Goal: Transaction & Acquisition: Obtain resource

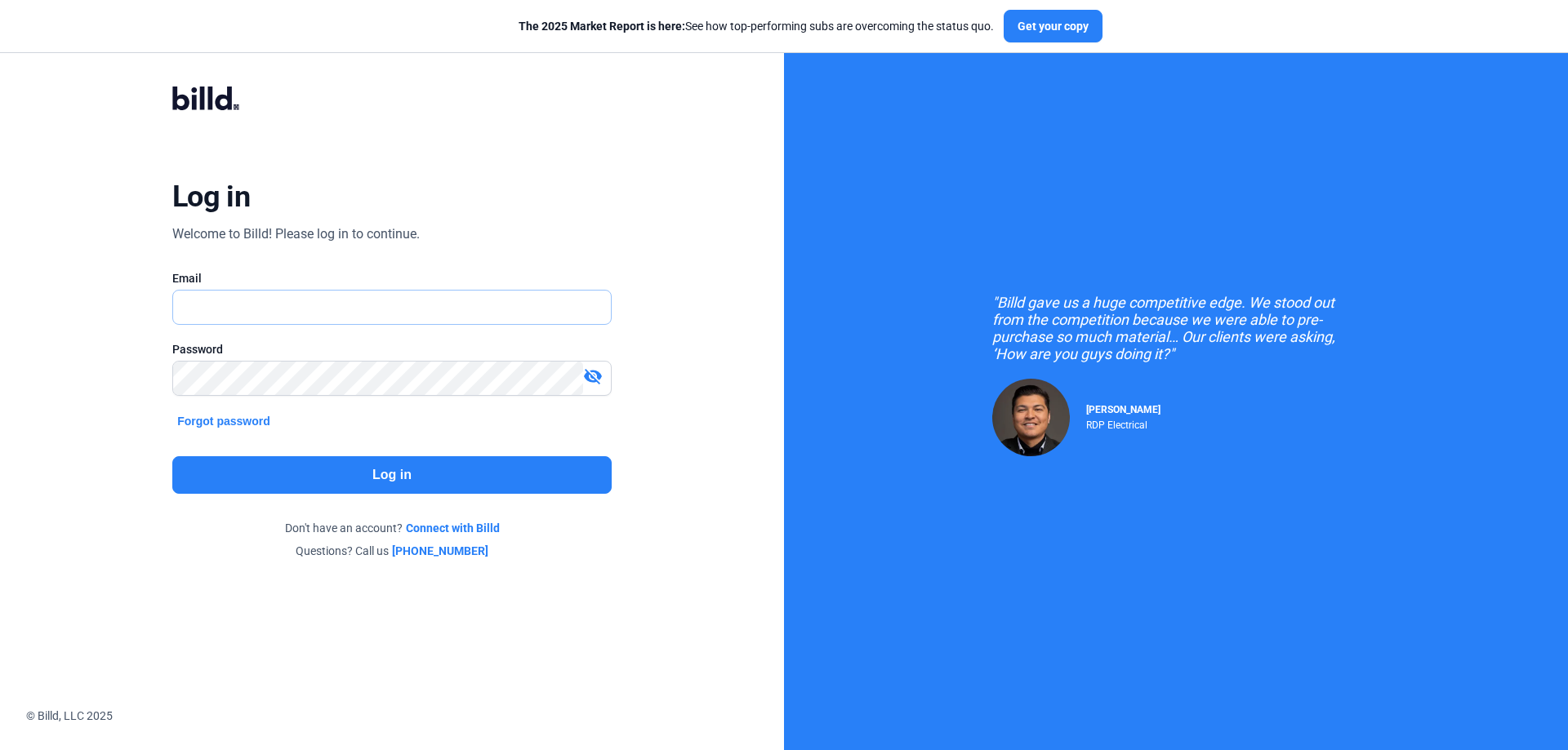
click at [252, 315] on input "text" at bounding box center [382, 307] width 420 height 34
type input "[PERSON_NAME][EMAIL_ADDRESS][DOMAIN_NAME]"
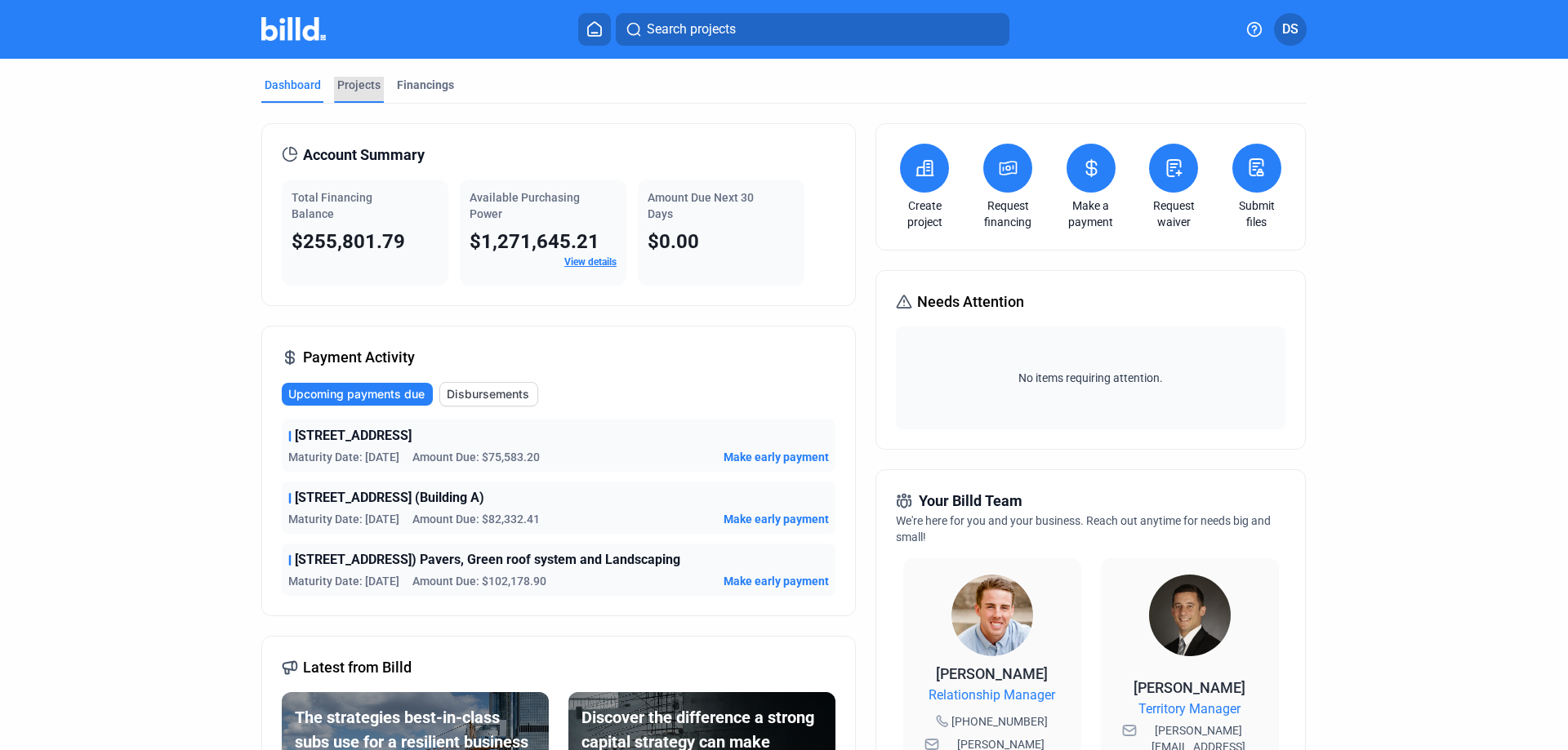
click at [346, 85] on div "Projects" at bounding box center [359, 85] width 43 height 16
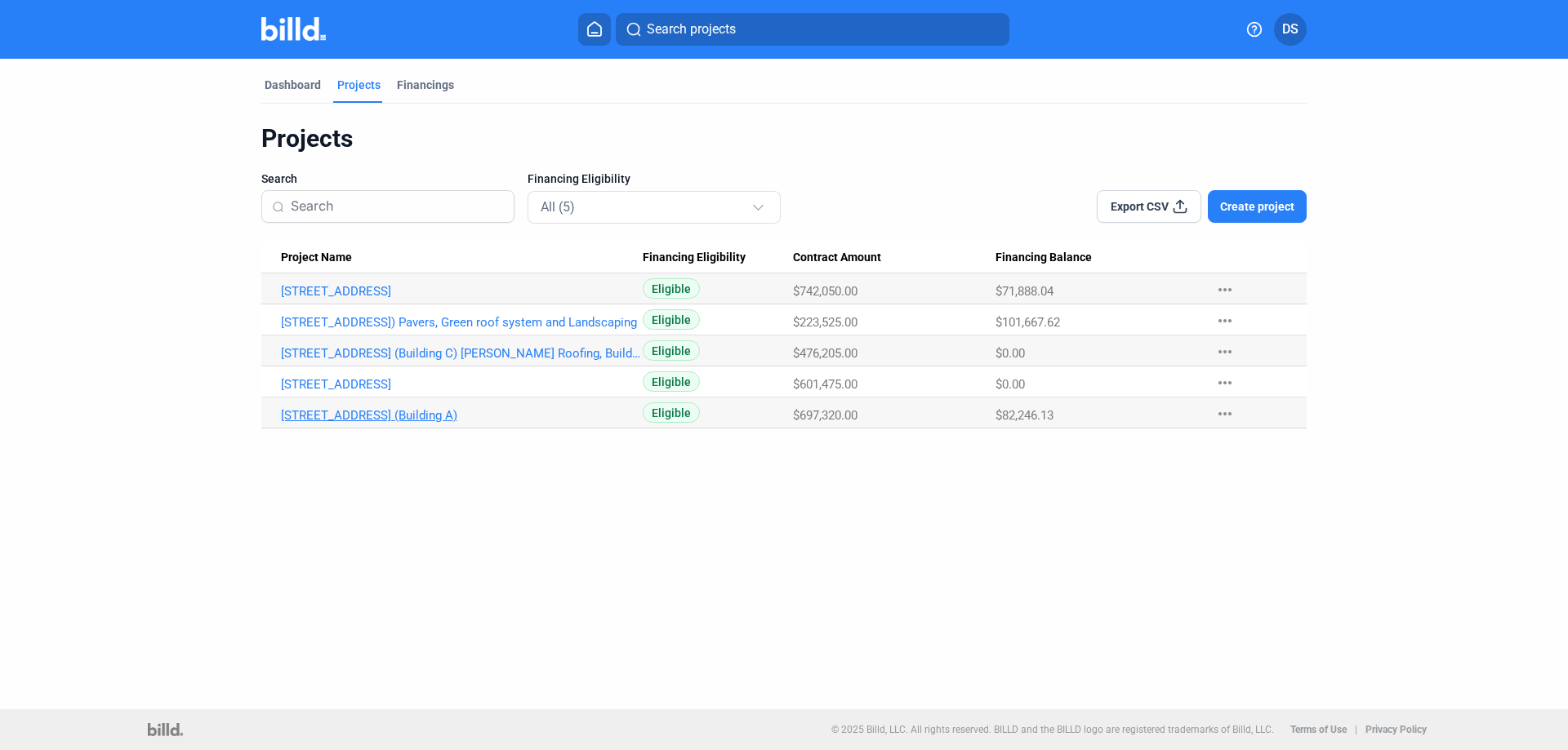
click at [482, 299] on link "[STREET_ADDRESS] (Building A)" at bounding box center [461, 292] width 361 height 15
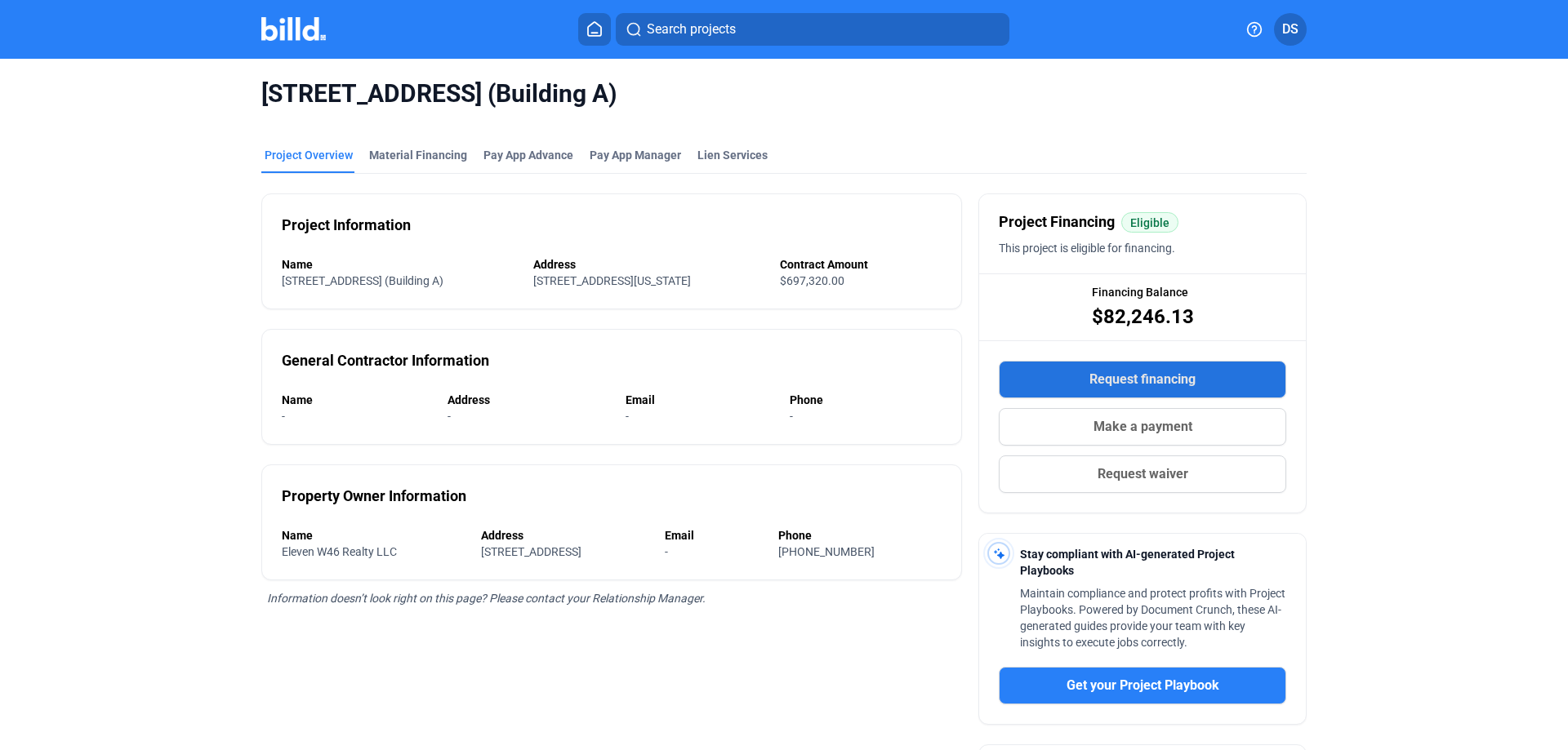
click at [1122, 379] on span "Request financing" at bounding box center [1143, 379] width 106 height 19
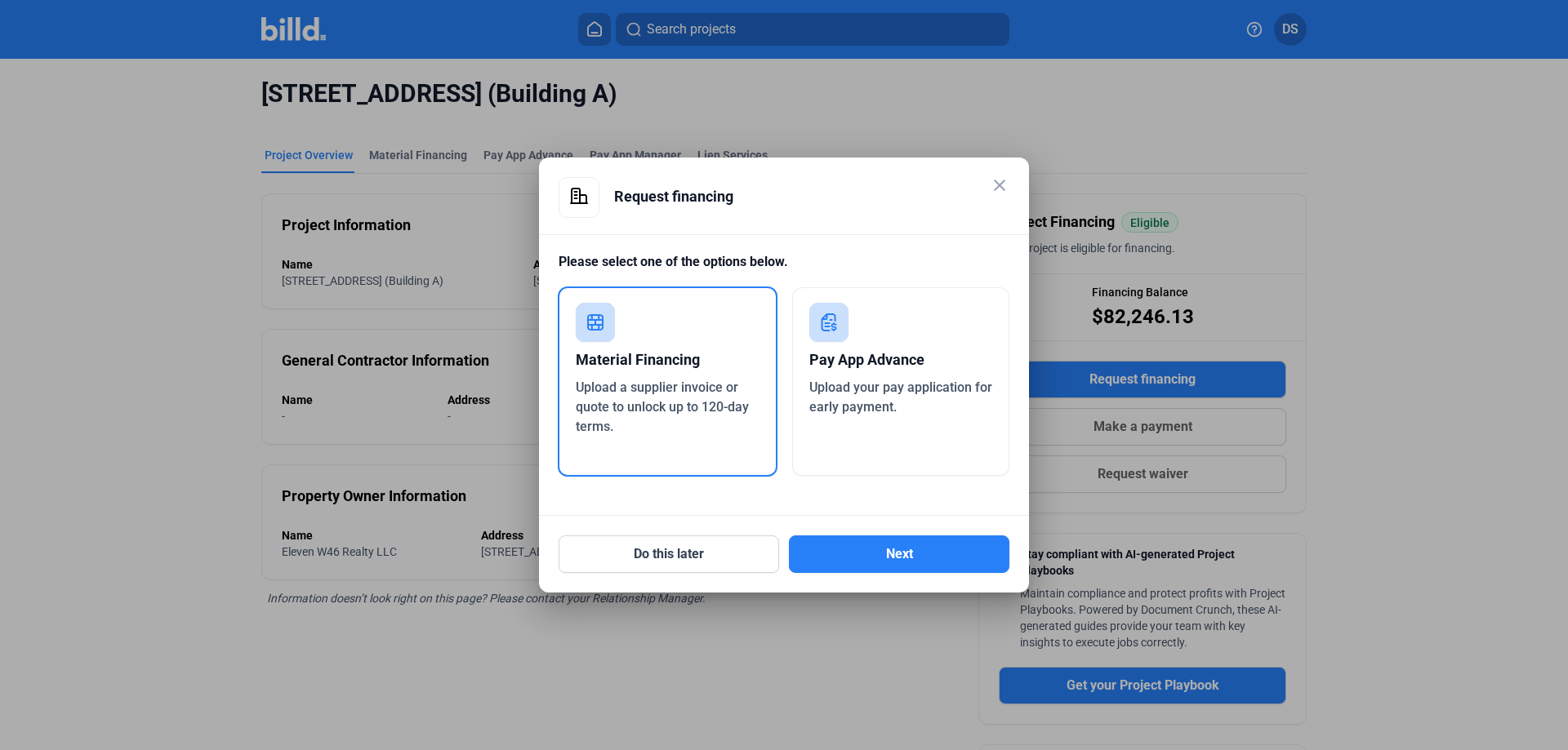
click at [941, 380] on span "Upload your pay application for early payment." at bounding box center [901, 397] width 183 height 35
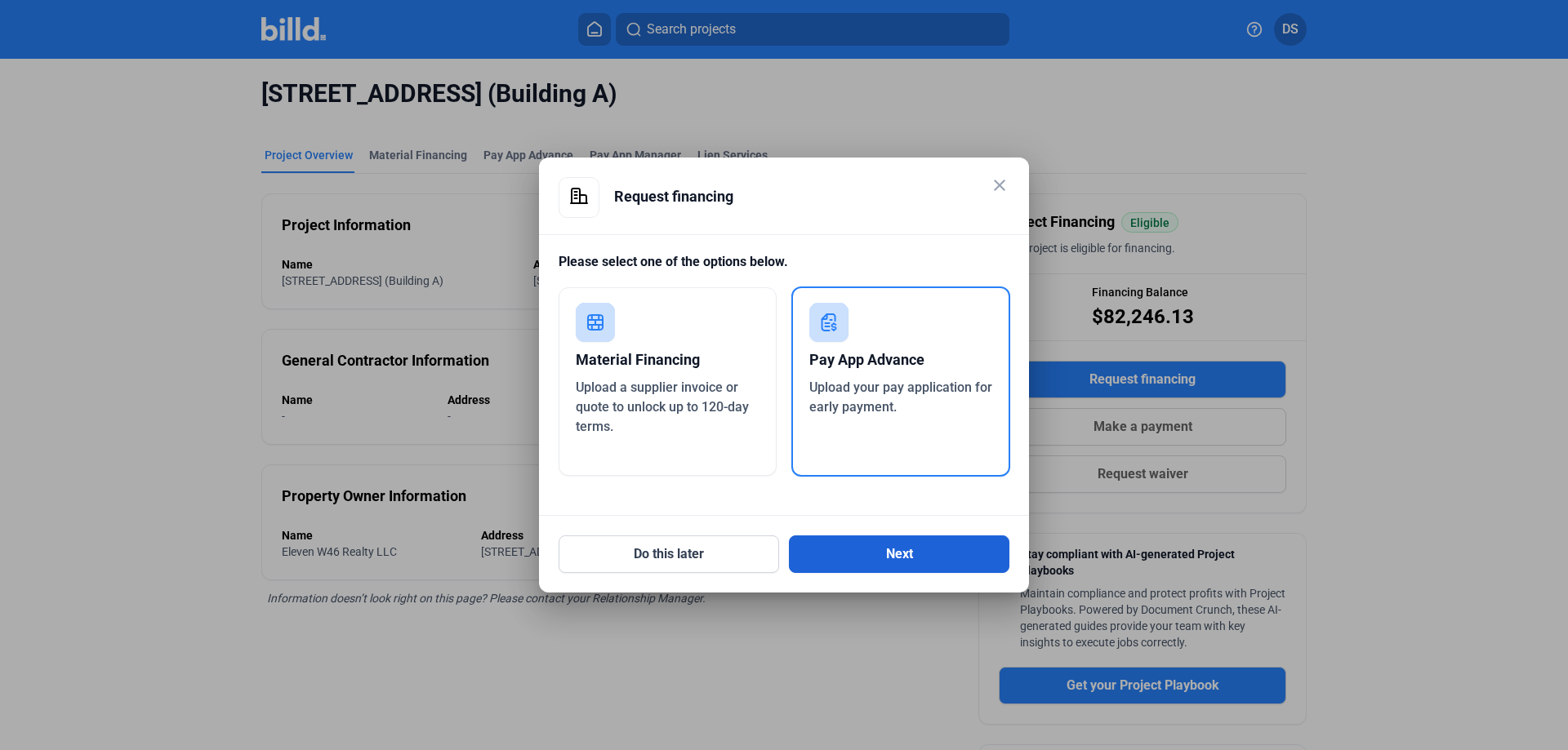
click at [921, 552] on button "Next" at bounding box center [898, 554] width 220 height 38
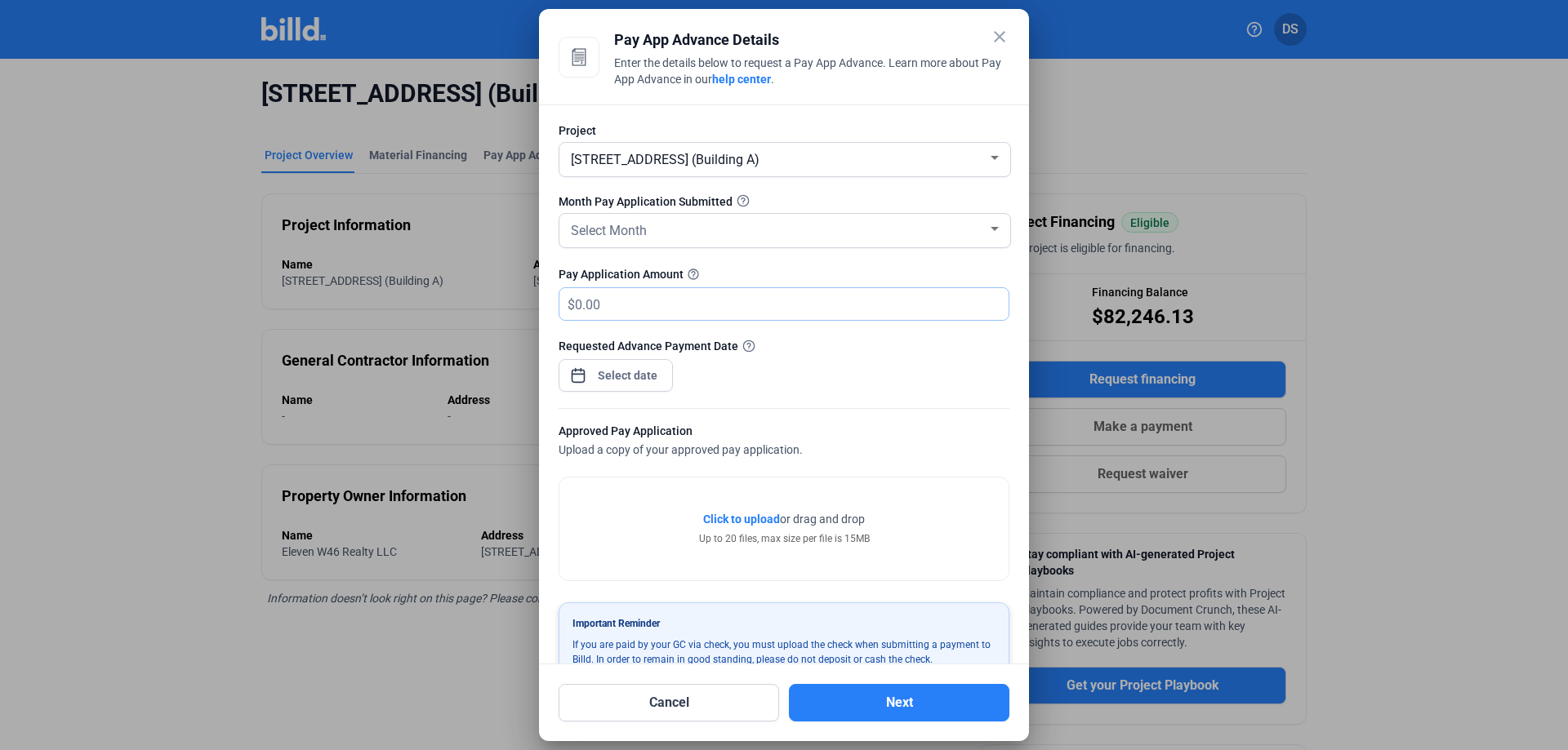
click at [640, 306] on input "text" at bounding box center [791, 304] width 434 height 32
click at [605, 311] on input "text" at bounding box center [791, 304] width 434 height 32
type input "100,000"
click at [635, 381] on div "close Pay App Advance Details Enter the details below to request a Pay App Adva…" at bounding box center [784, 375] width 1568 height 750
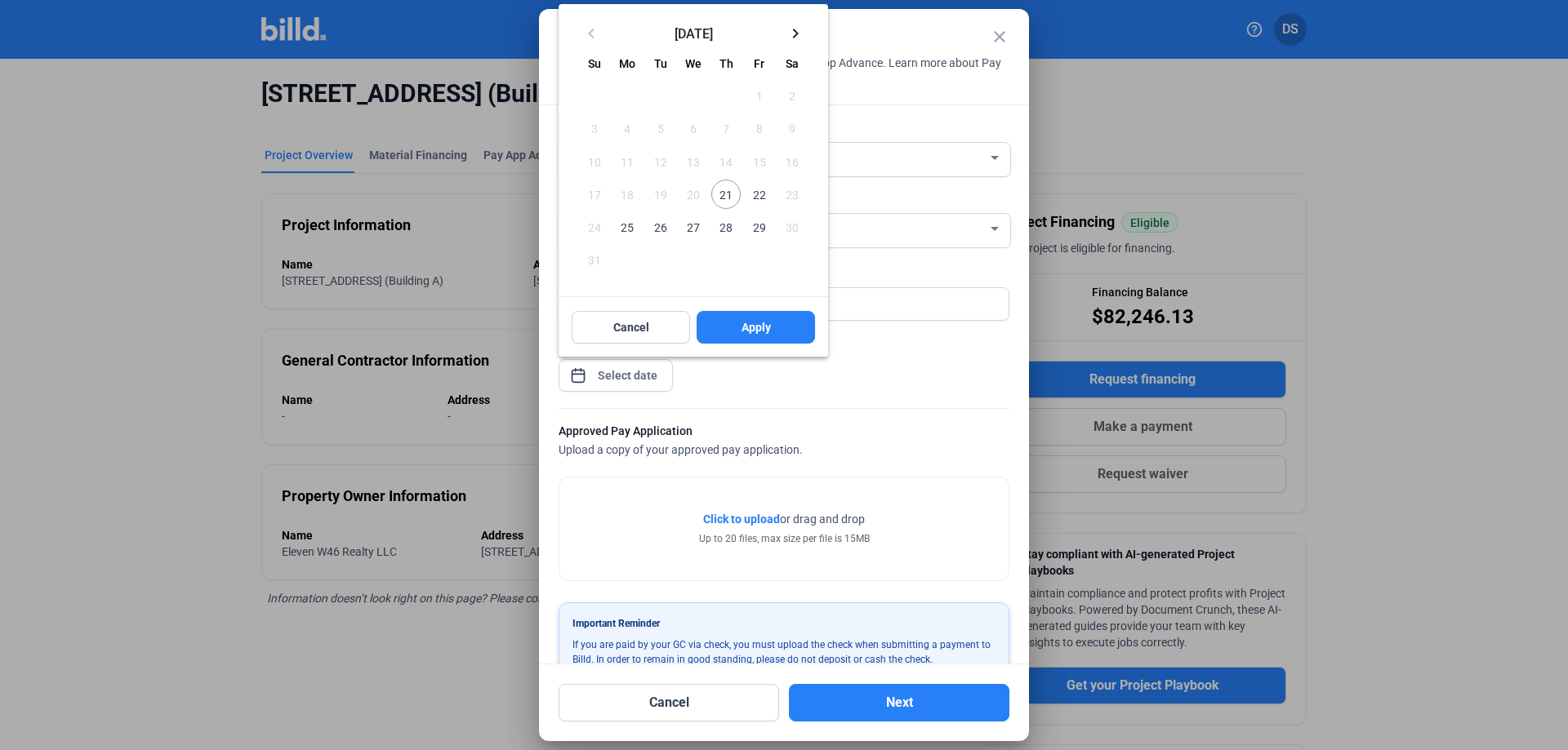
click at [736, 191] on span "21" at bounding box center [725, 194] width 29 height 29
click at [753, 340] on button "Apply" at bounding box center [755, 327] width 118 height 33
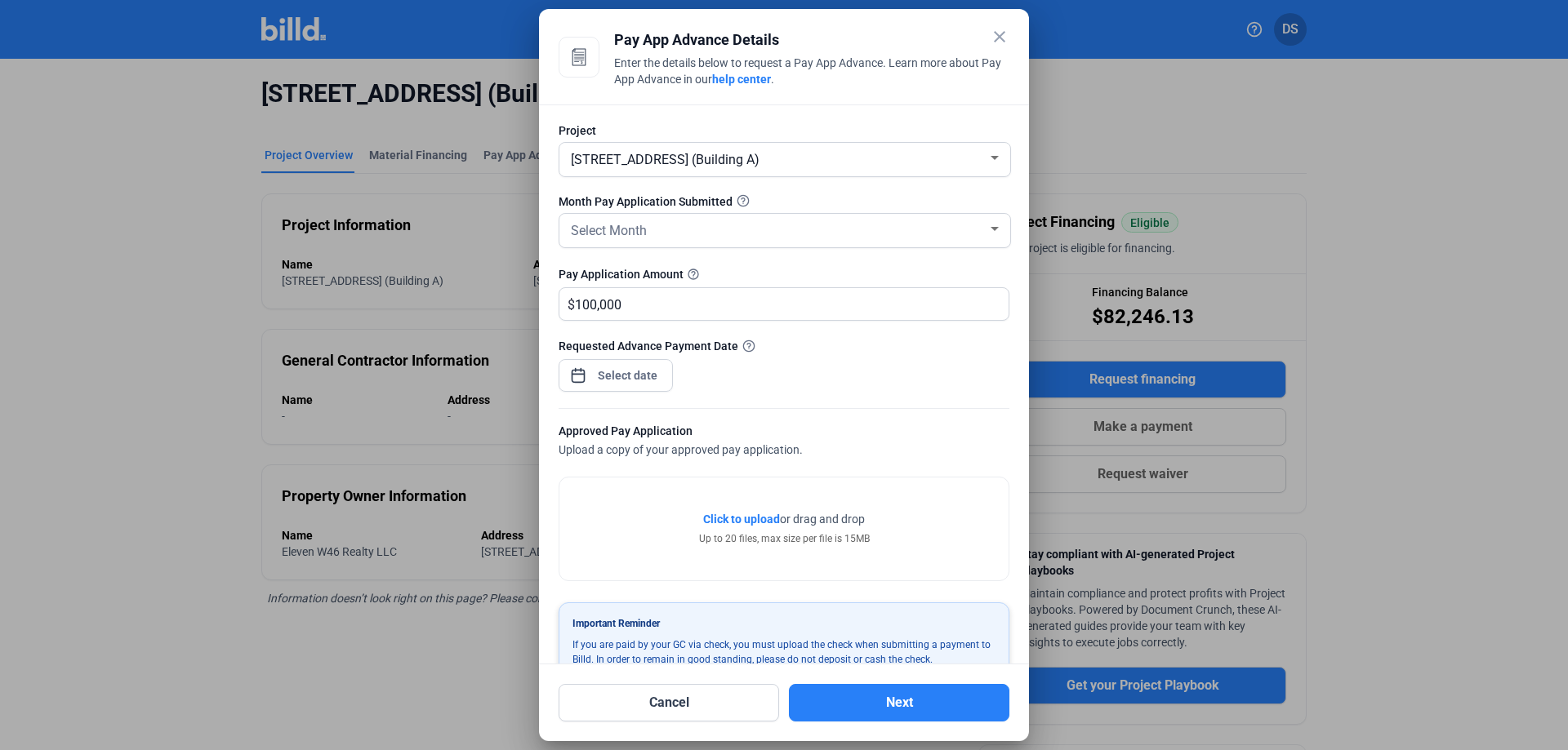
click at [740, 519] on span "Click to upload" at bounding box center [742, 520] width 77 height 13
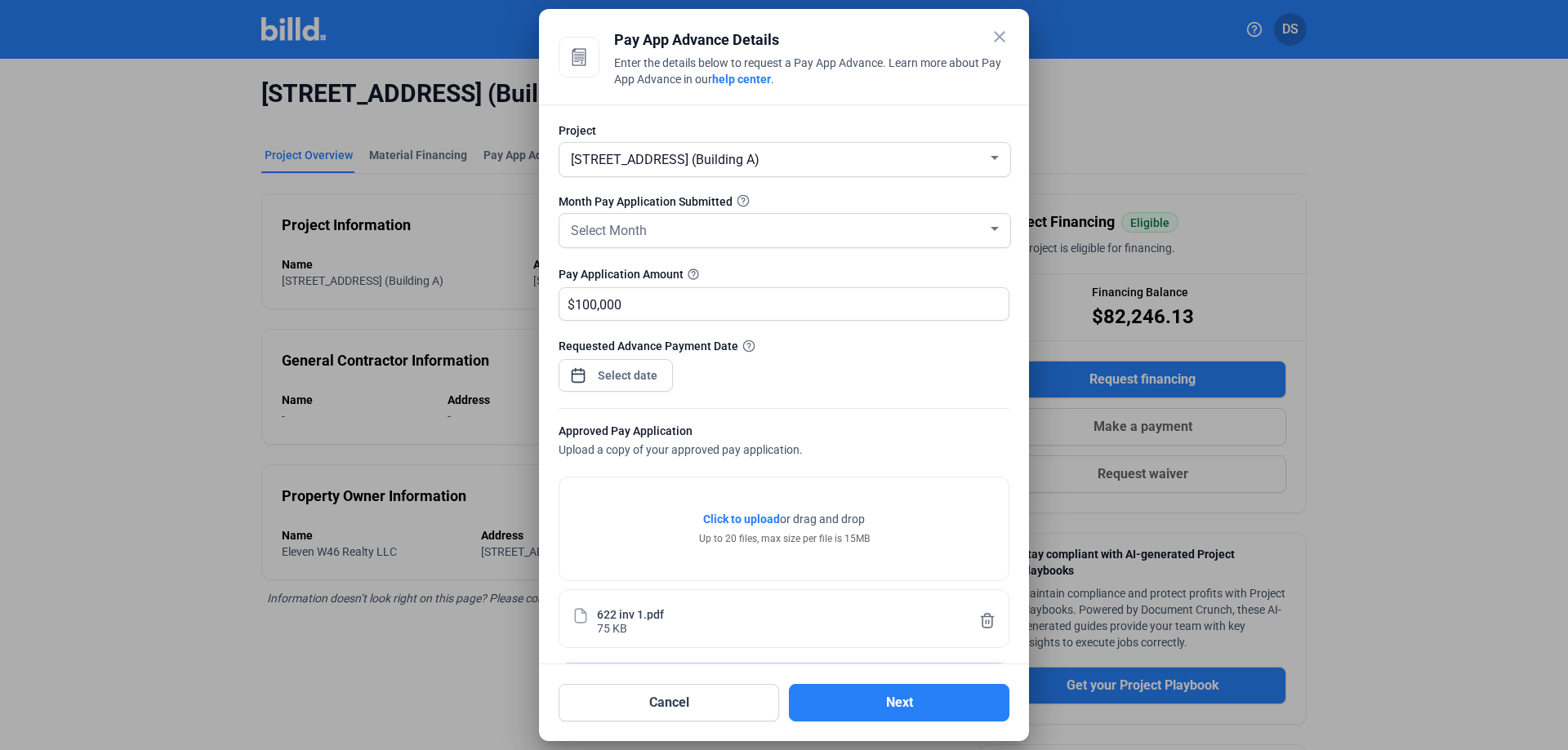
click at [778, 529] on div "Click to upload Tap to upload or drag and drop Up to 20 files, max size per fil…" at bounding box center [784, 529] width 171 height 35
click at [768, 525] on span "Click to upload" at bounding box center [742, 520] width 77 height 13
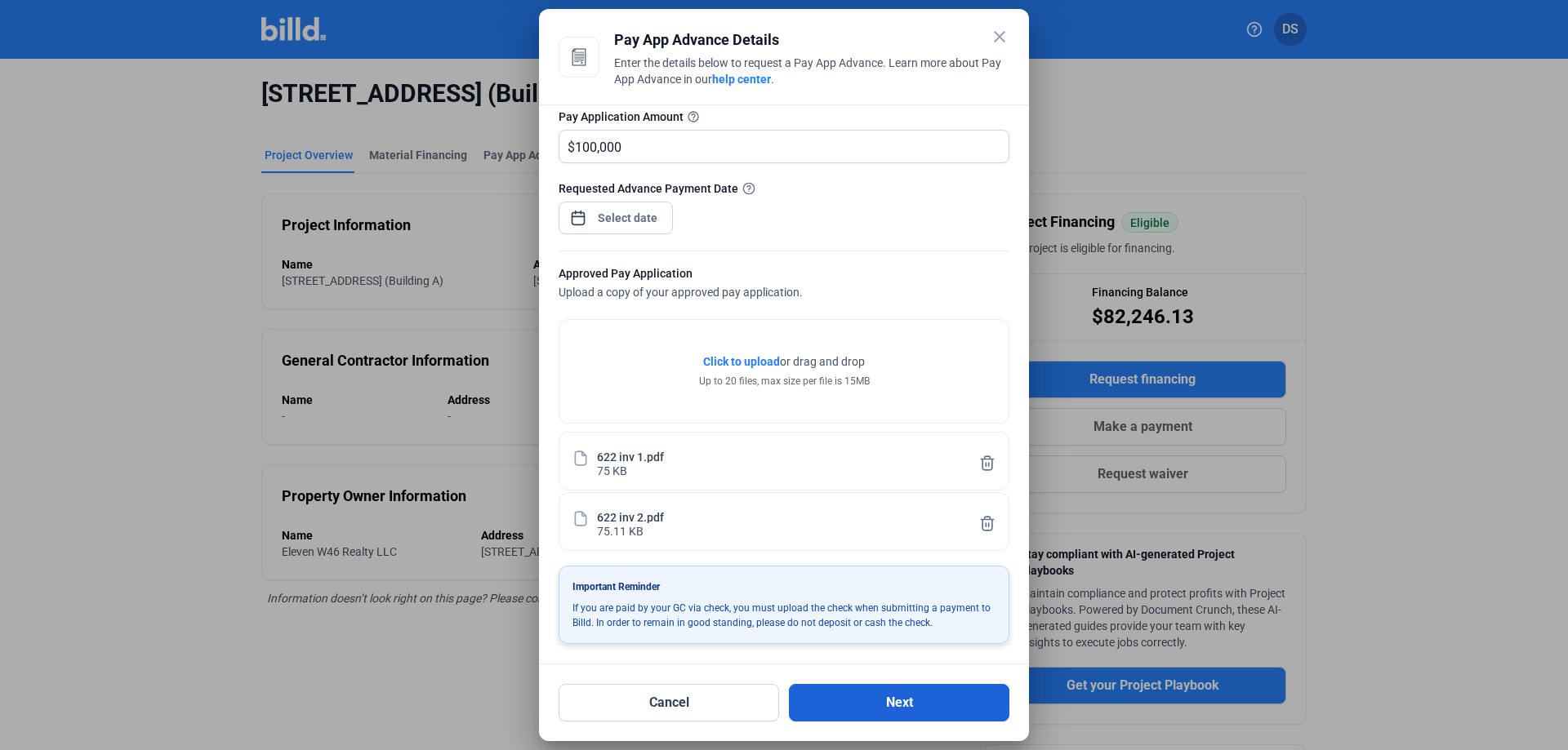
click at [836, 695] on button "Next" at bounding box center [898, 702] width 220 height 38
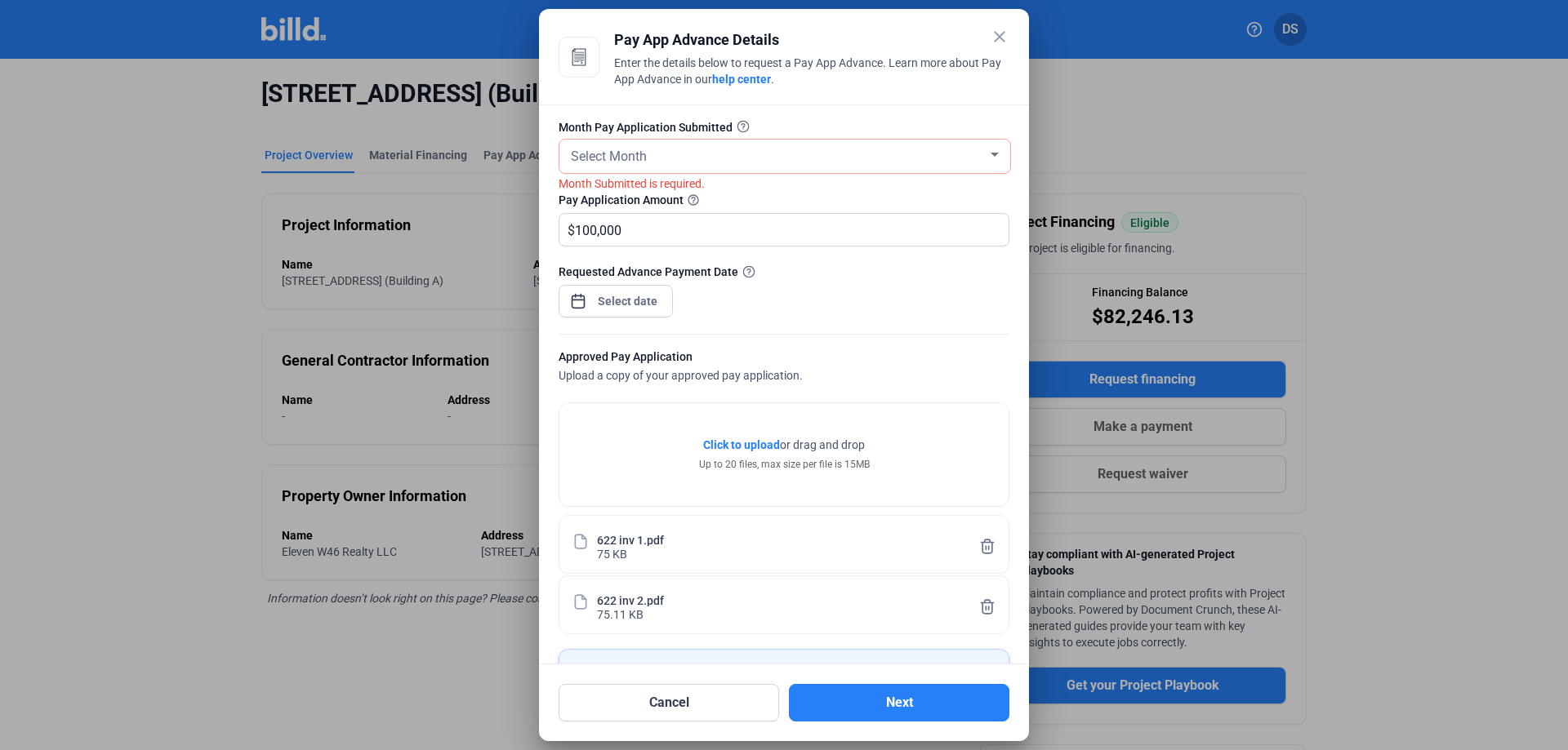
scroll to position [0, 0]
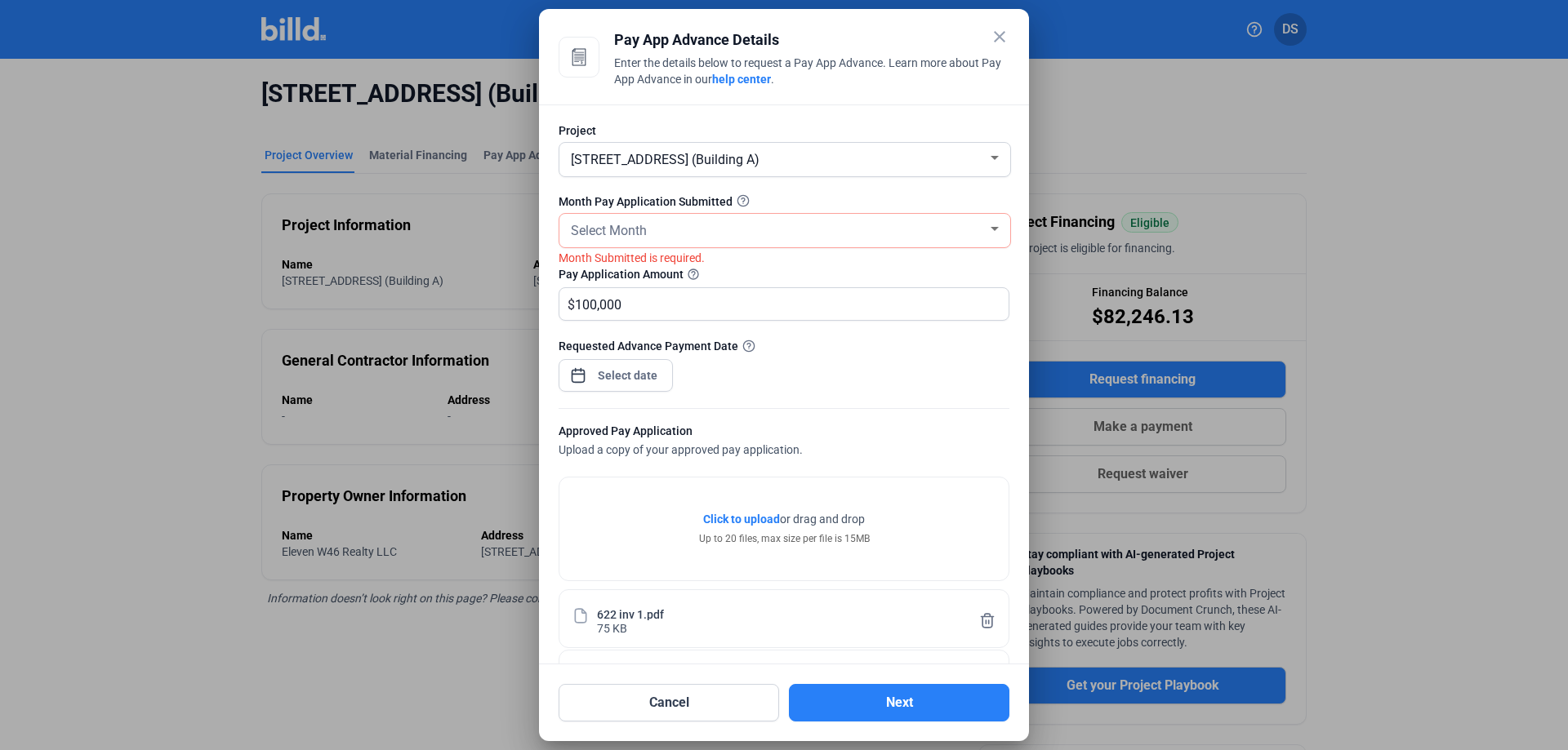
click at [630, 243] on div "Select Month" at bounding box center [784, 230] width 435 height 34
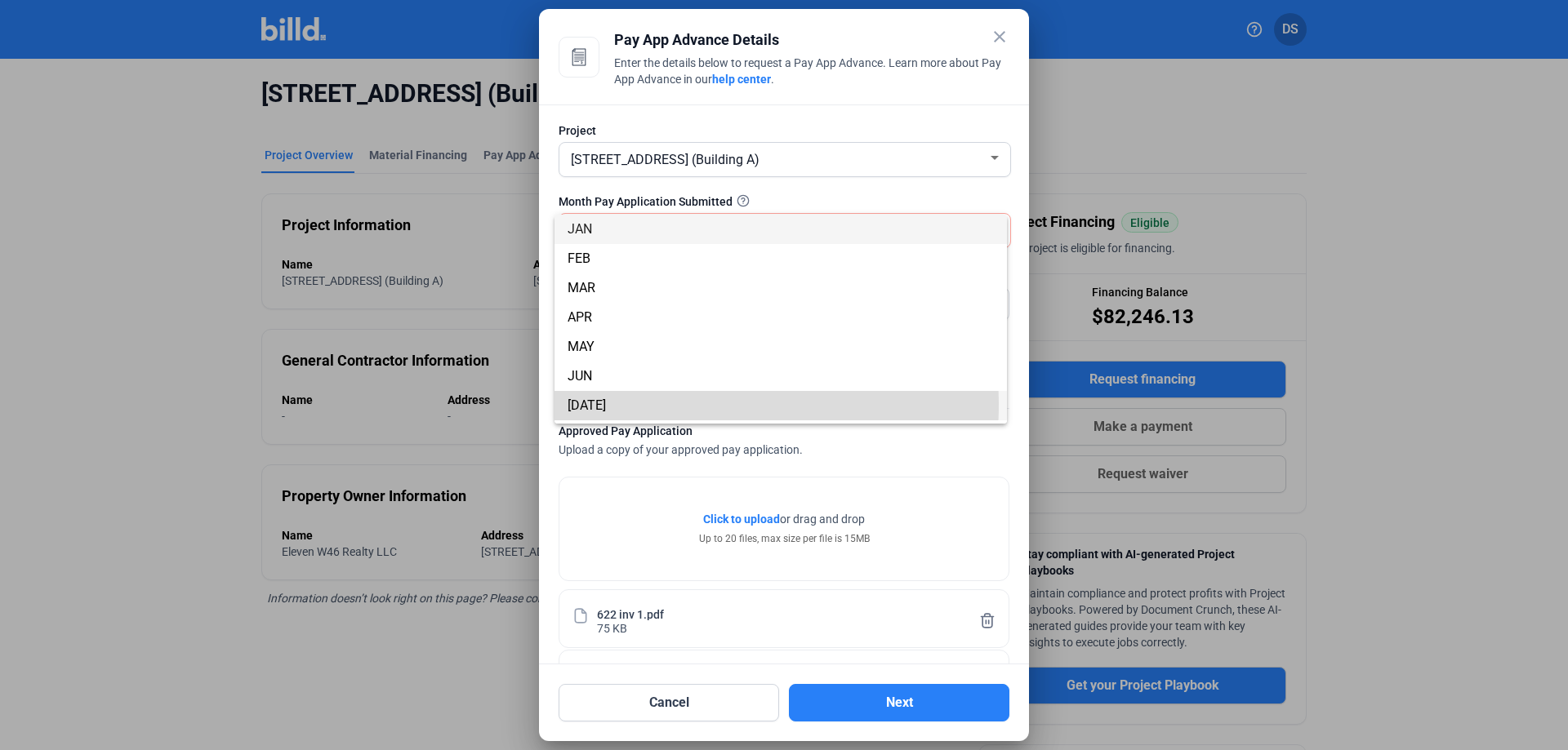
click at [600, 403] on span "[DATE]" at bounding box center [780, 406] width 426 height 29
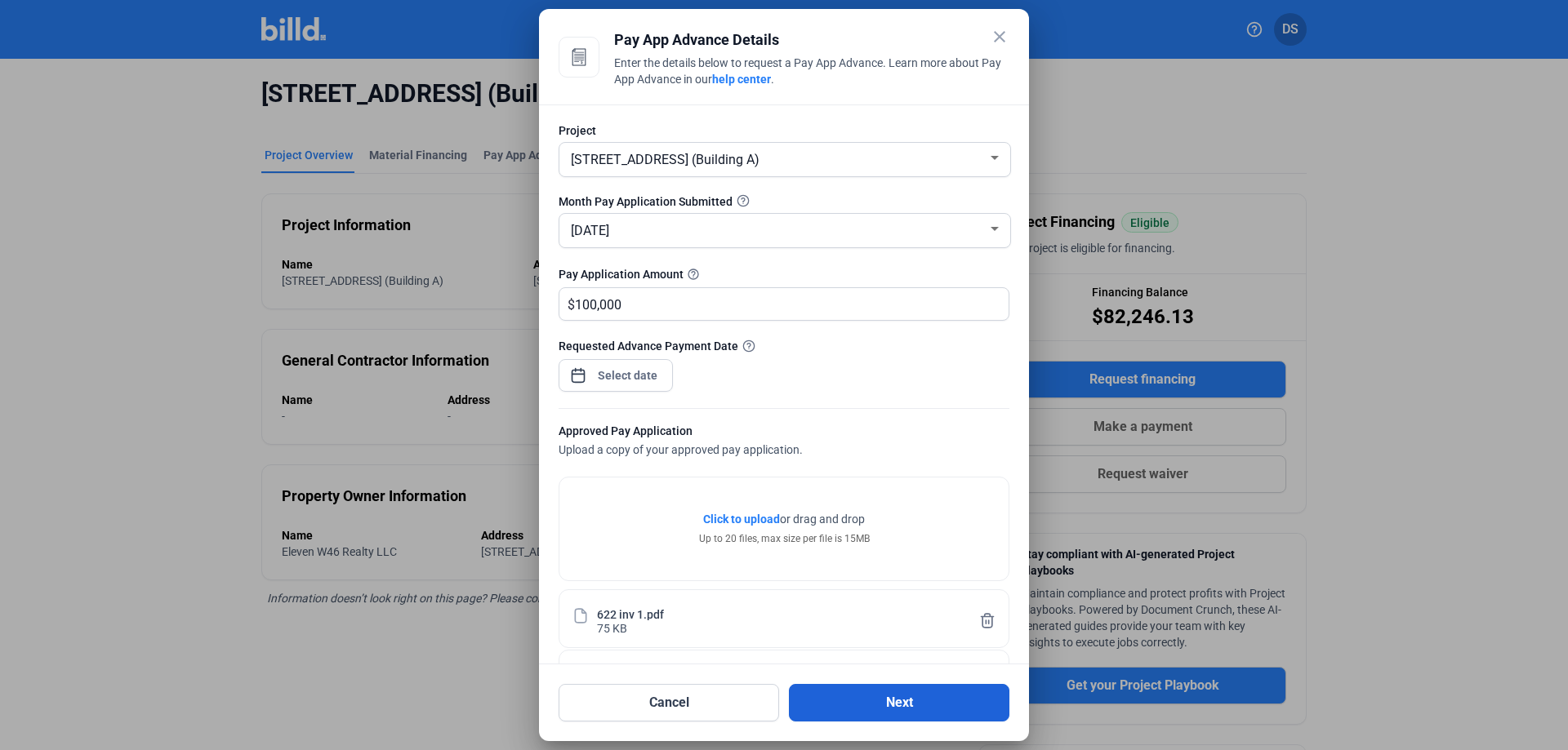
click at [839, 691] on button "Next" at bounding box center [898, 702] width 220 height 38
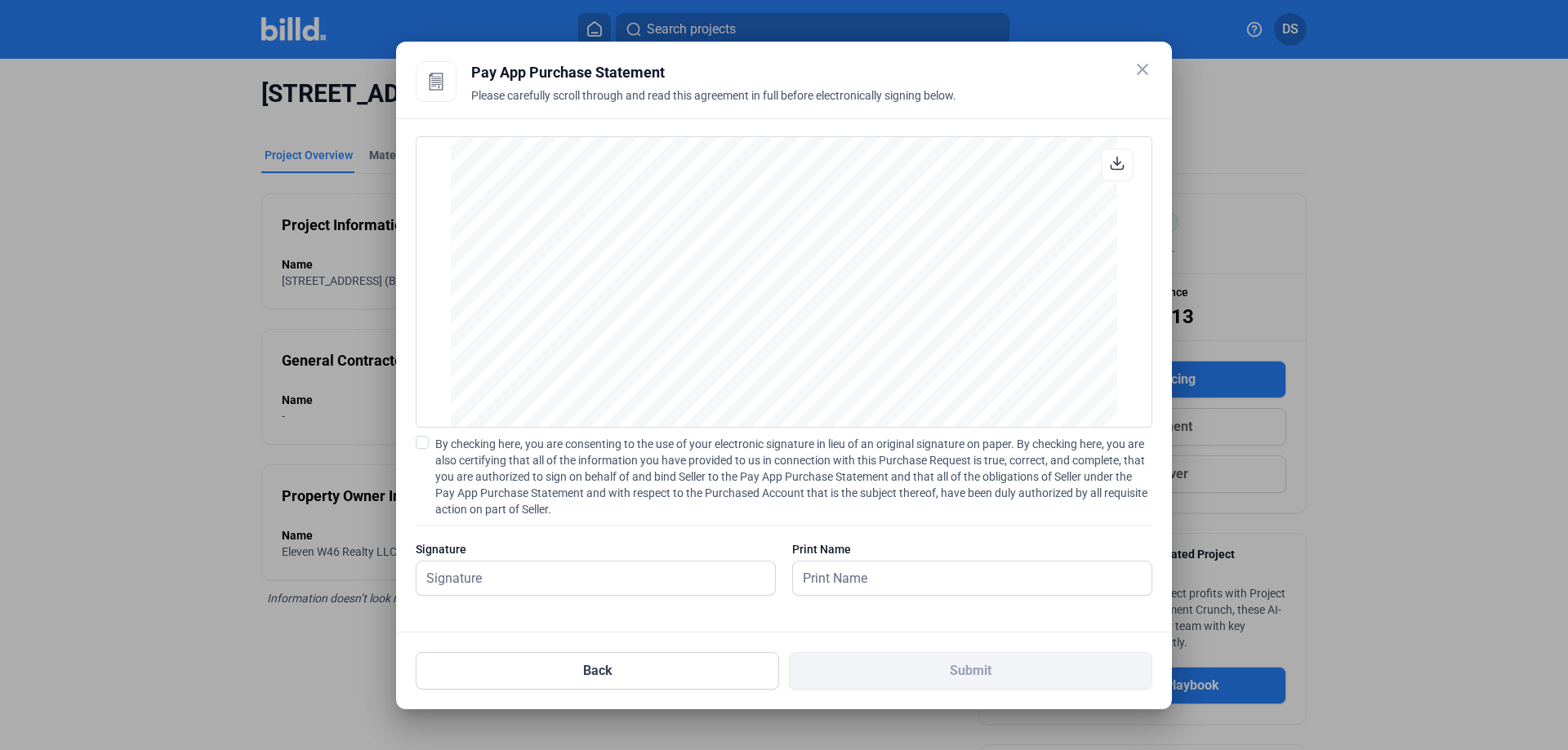
scroll to position [5215, 0]
click at [427, 442] on span at bounding box center [422, 443] width 13 height 13
click at [0, 0] on input "By checking here, you are consenting to the use of your electronic signature in…" at bounding box center [0, 0] width 0 height 0
click at [489, 583] on input "text" at bounding box center [586, 578] width 340 height 34
type input "[PERSON_NAME]"
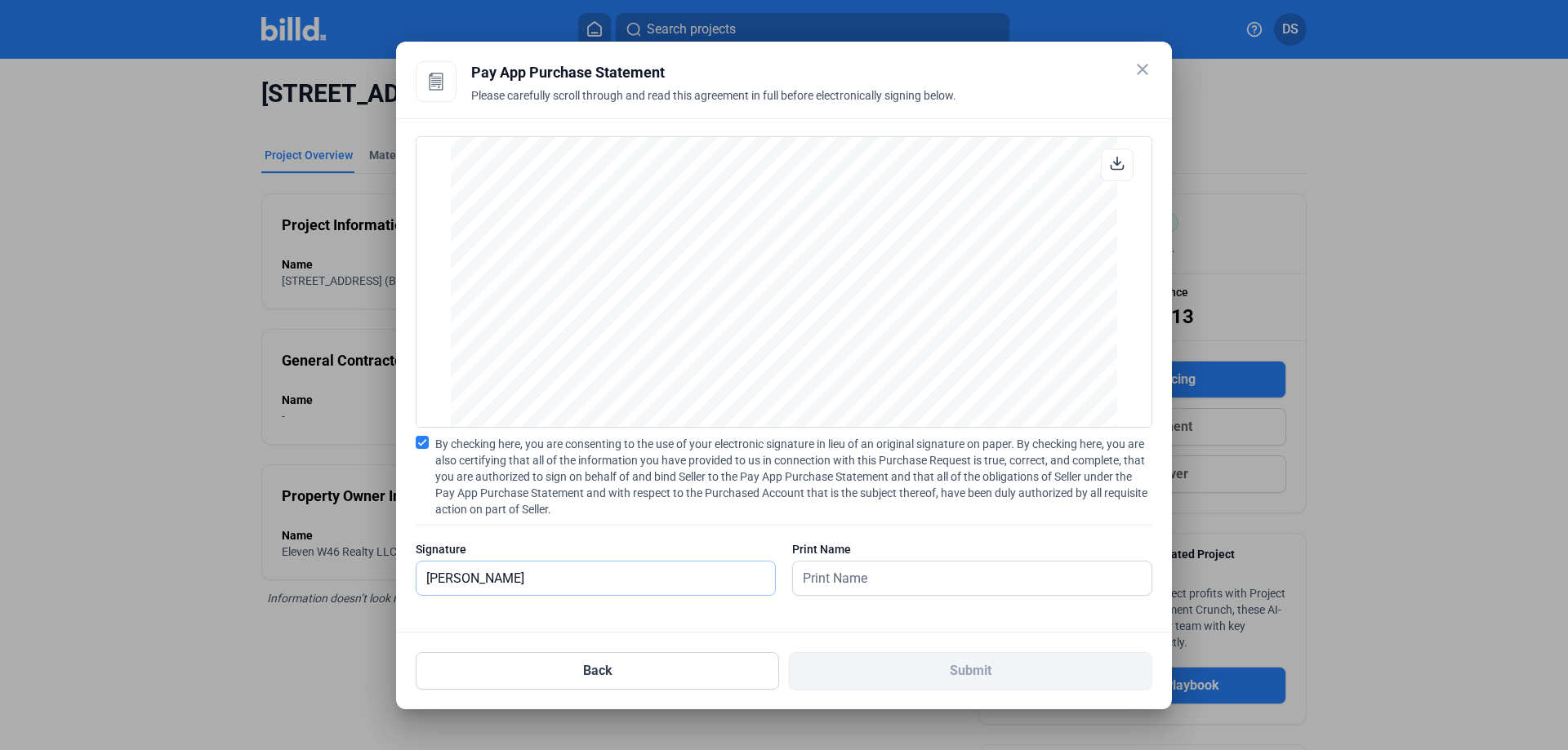
scroll to position [5225, 0]
click at [834, 582] on input "text" at bounding box center [963, 578] width 340 height 34
type input "[PERSON_NAME]"
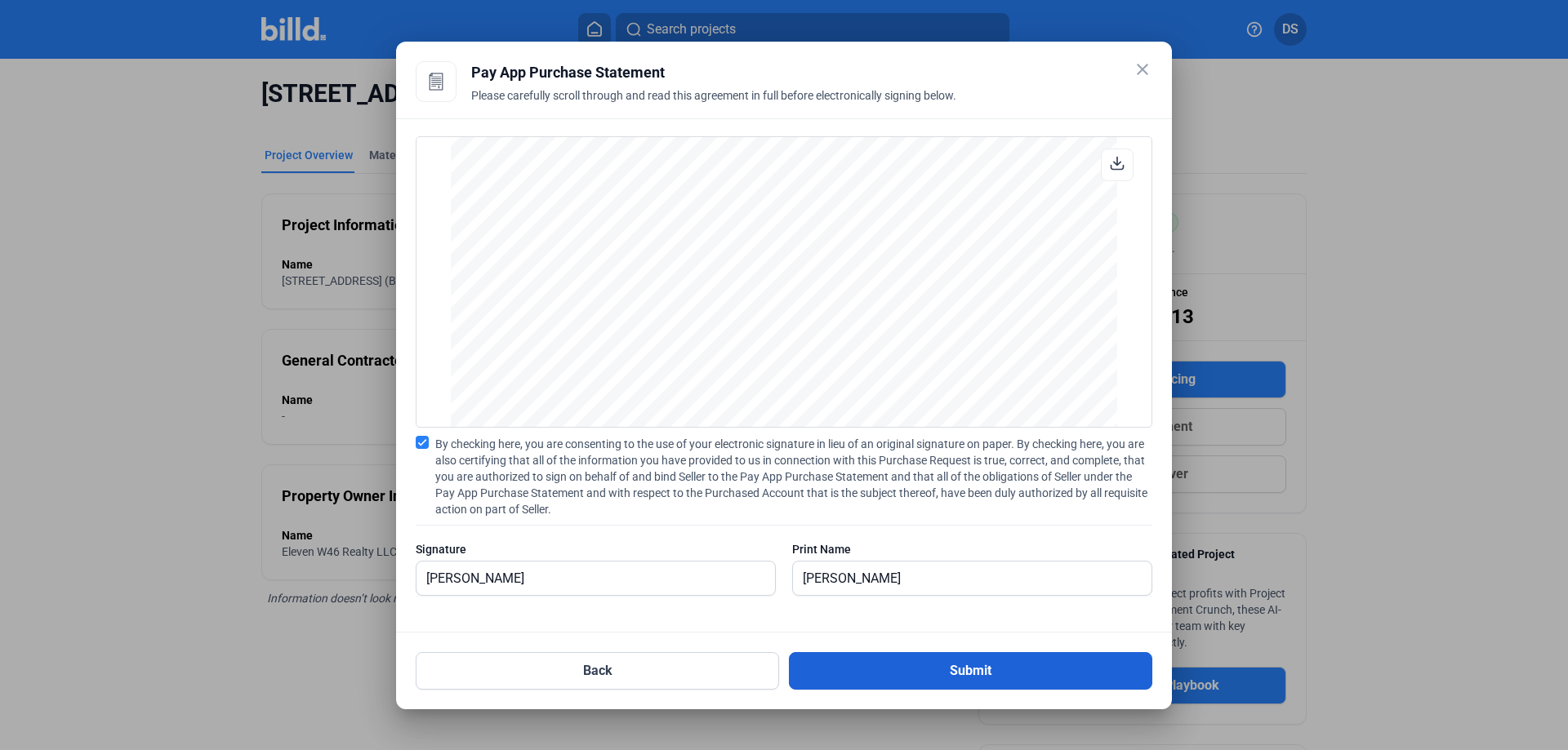
click at [1024, 679] on button "Submit" at bounding box center [970, 670] width 363 height 38
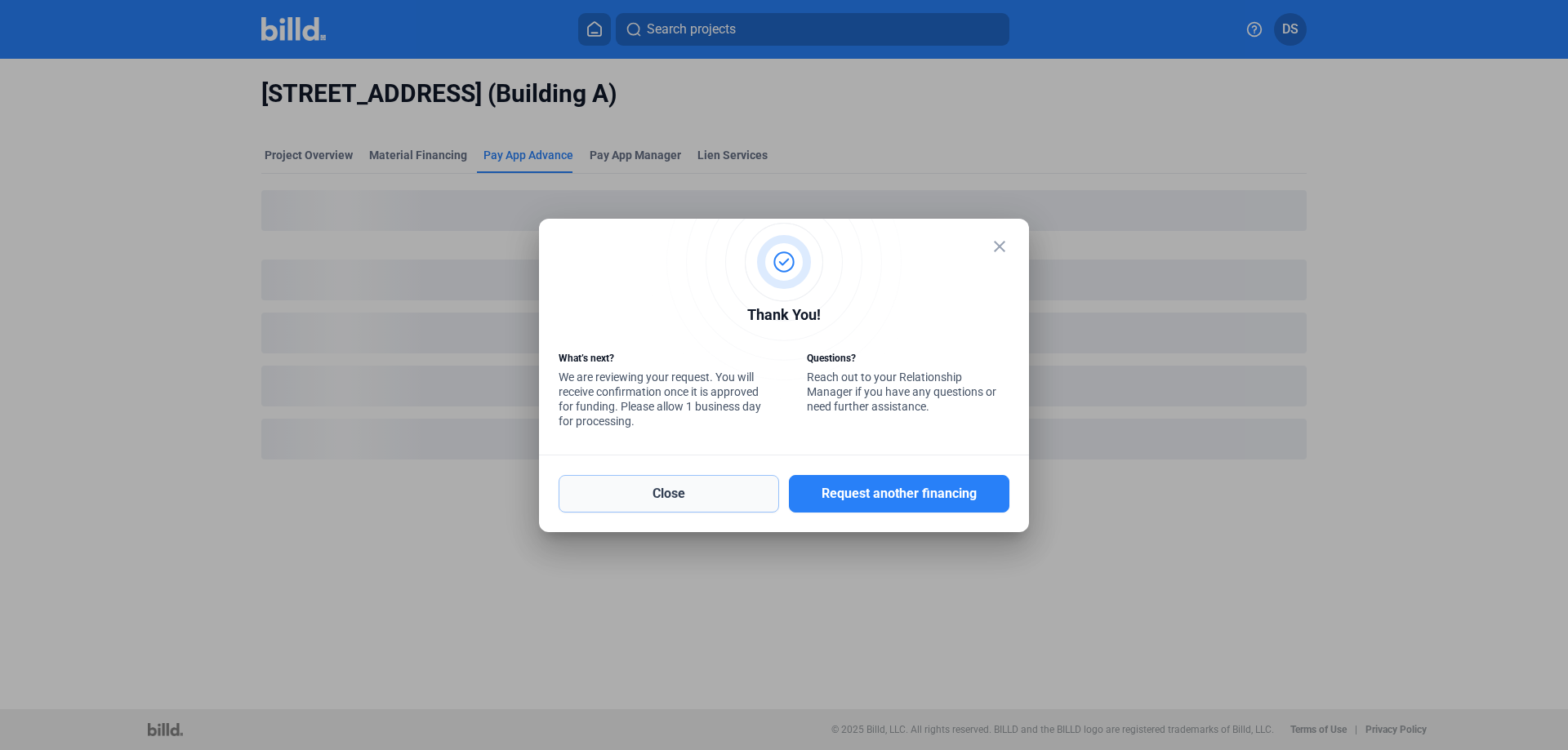
click at [701, 502] on button "Close" at bounding box center [669, 494] width 220 height 38
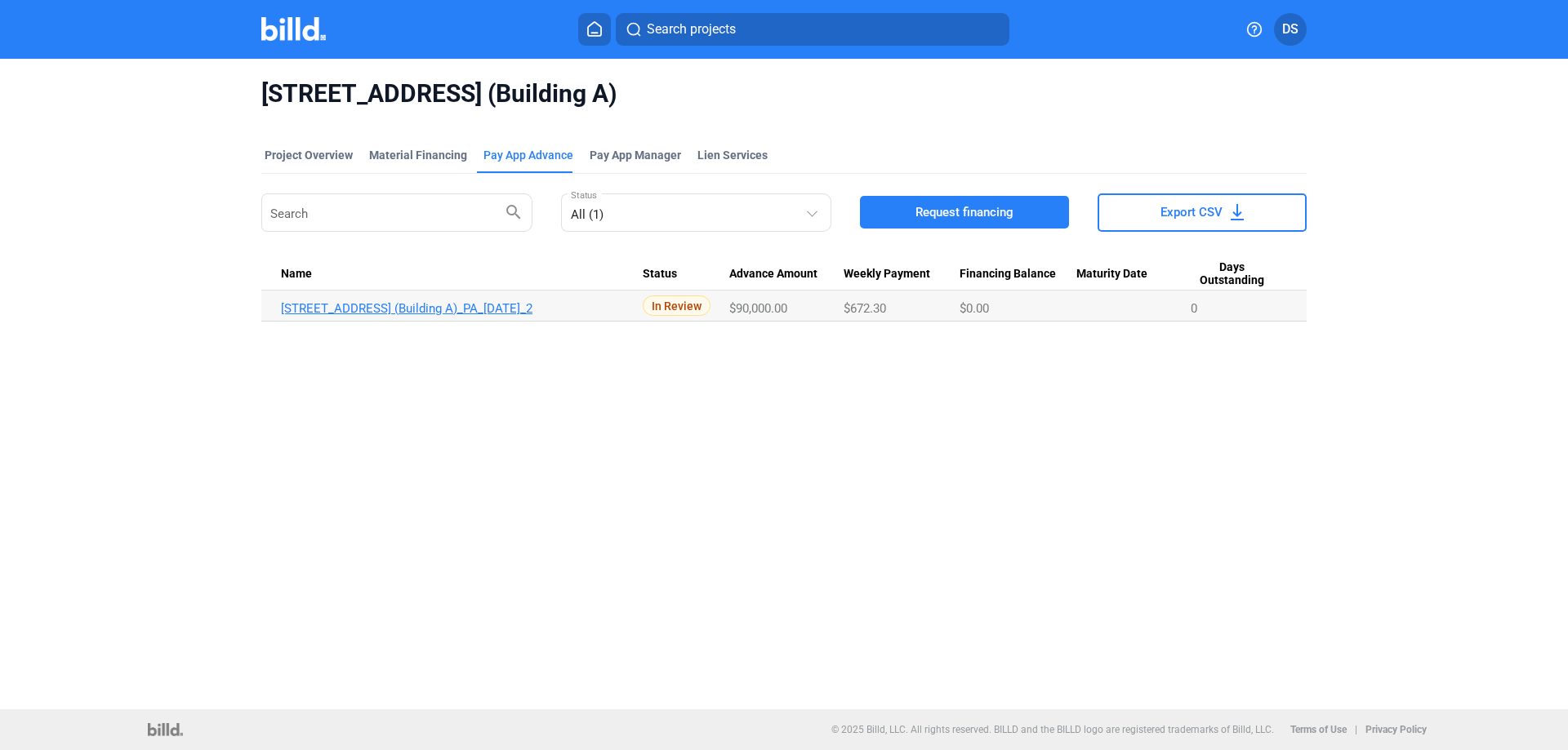
click at [445, 303] on link "[STREET_ADDRESS] (Building A)_PA_[DATE]_2" at bounding box center [461, 308] width 361 height 15
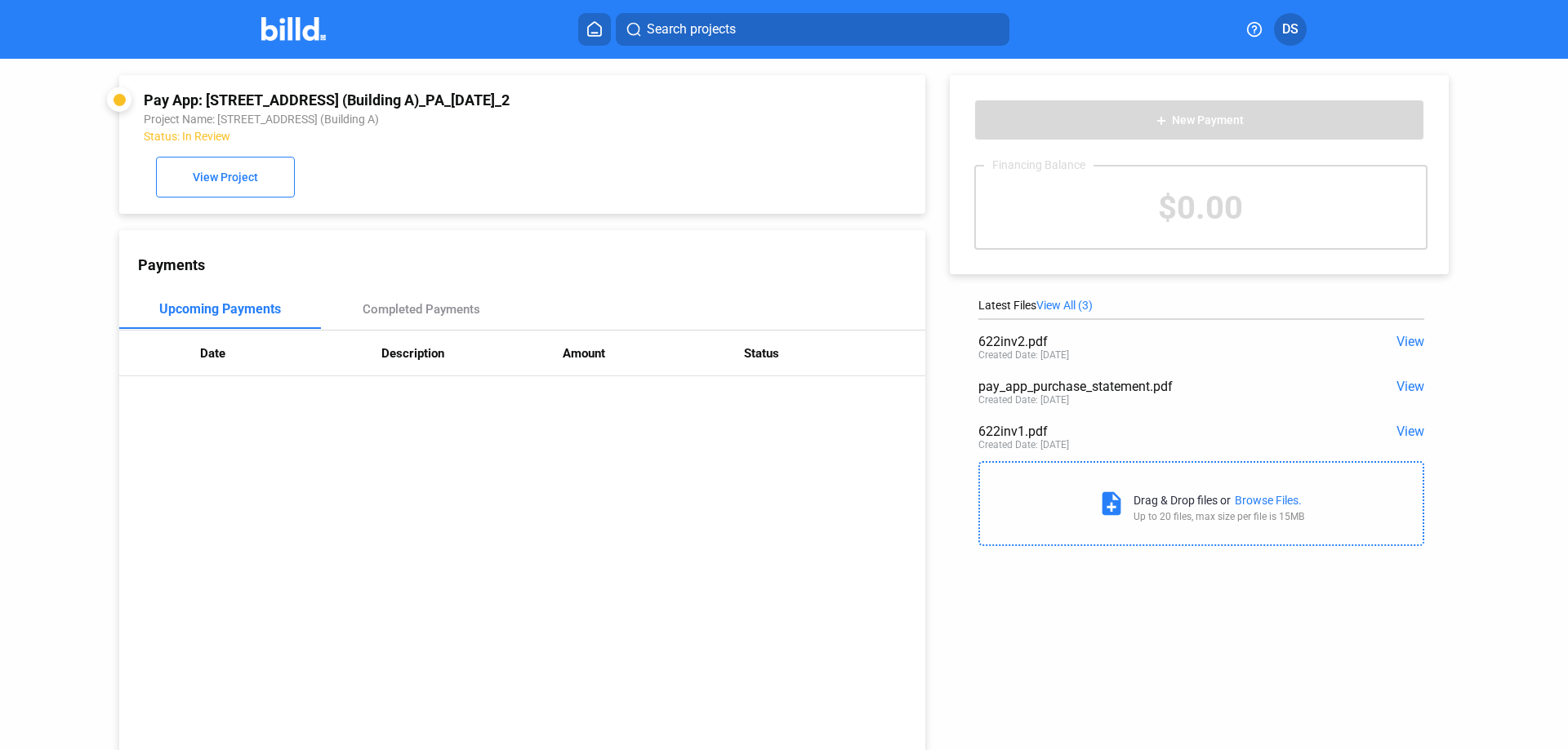
drag, startPoint x: 145, startPoint y: 100, endPoint x: 358, endPoint y: 147, distance: 218.1
click at [348, 140] on div "Pay App: [STREET_ADDRESS] (Building A)_PA_[DATE]_2 Project Name: [STREET_ADDRES…" at bounding box center [446, 117] width 605 height 51
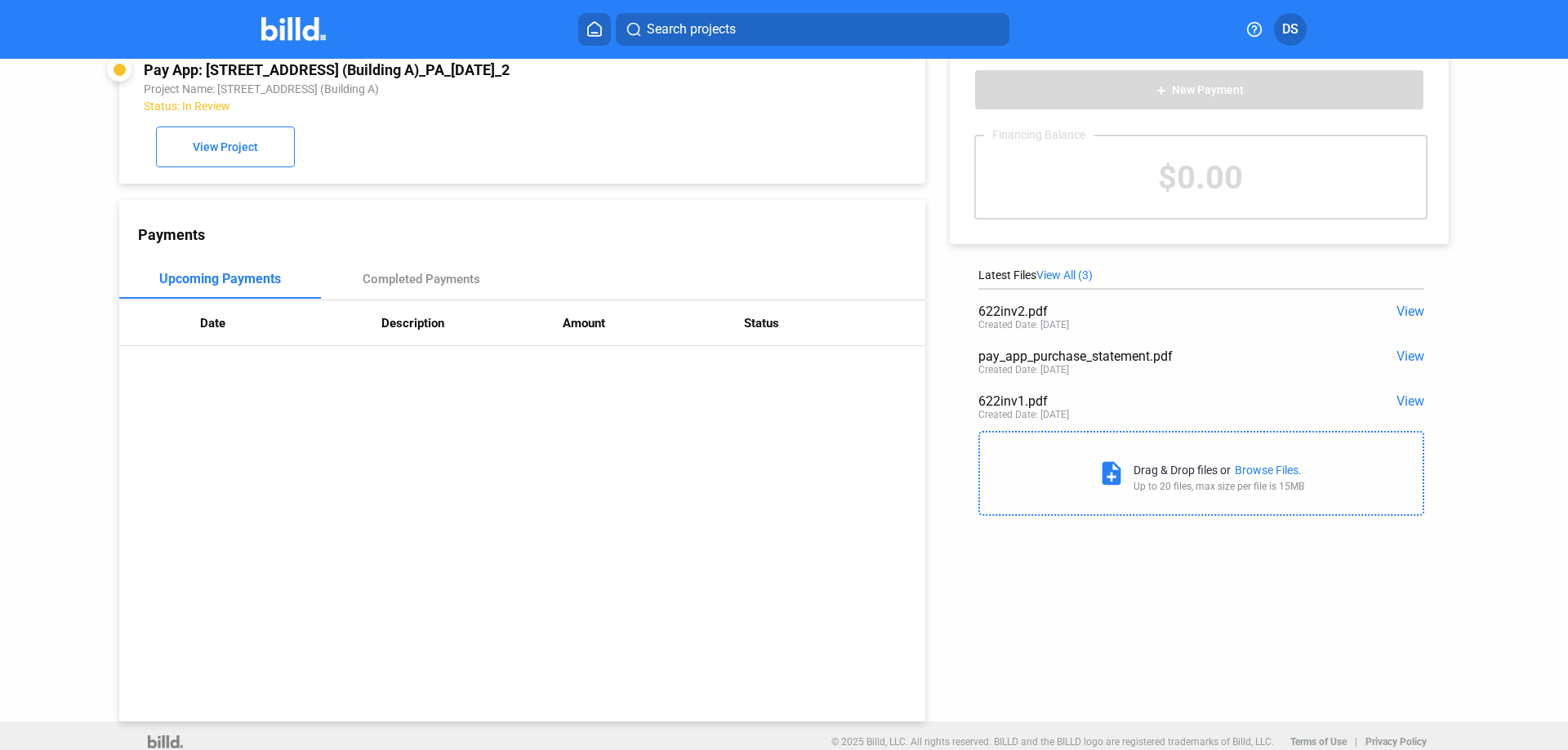
scroll to position [45, 0]
